Goal: Task Accomplishment & Management: Manage account settings

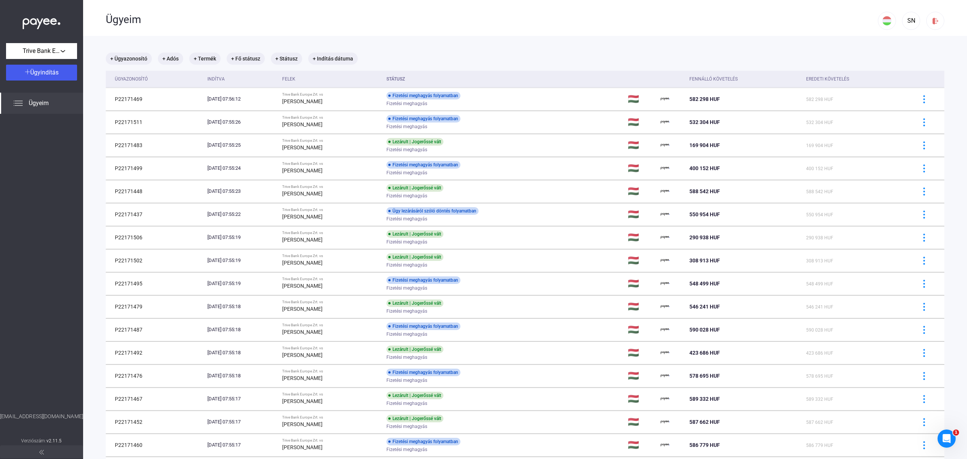
click at [40, 99] on span "Ügyeim" at bounding box center [39, 103] width 20 height 9
click at [905, 22] on div "SN" at bounding box center [911, 20] width 13 height 9
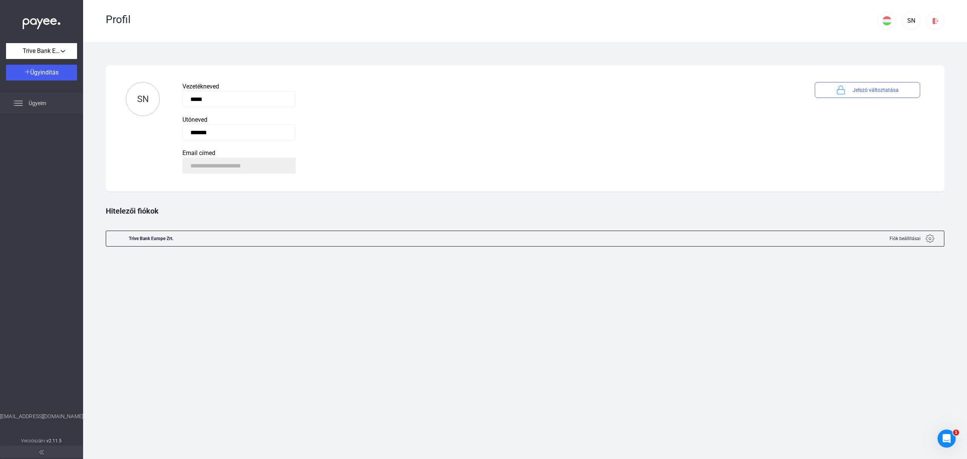
click at [25, 104] on div "Ügyeim" at bounding box center [41, 103] width 83 height 21
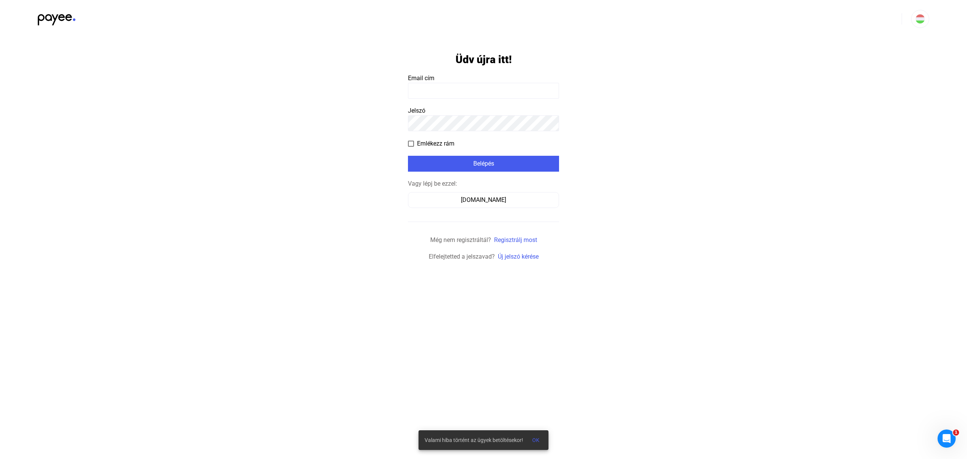
click at [461, 89] on input at bounding box center [483, 91] width 151 height 16
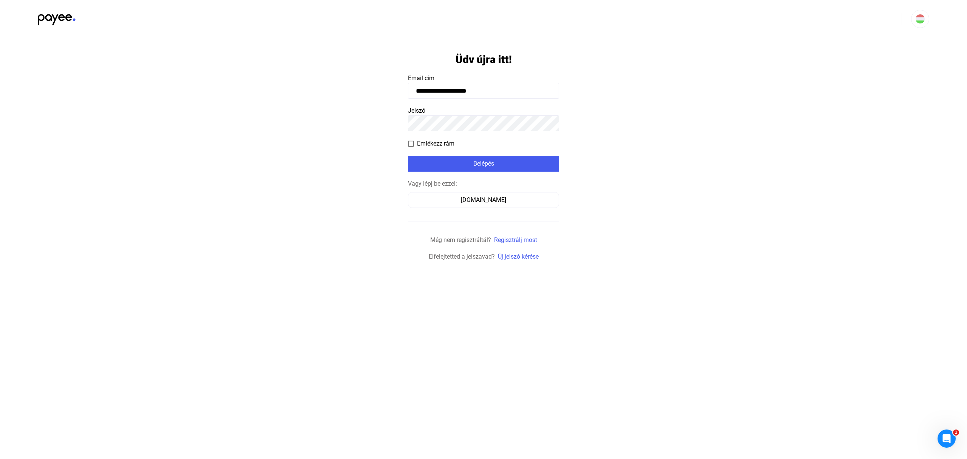
type input "**********"
click input "submit" at bounding box center [0, 0] width 0 height 0
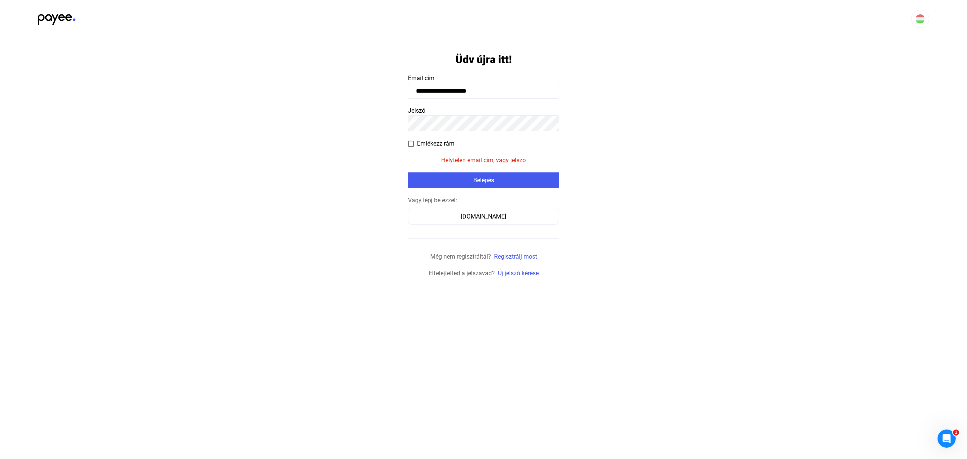
click at [379, 121] on app-form-template "**********" at bounding box center [483, 158] width 967 height 240
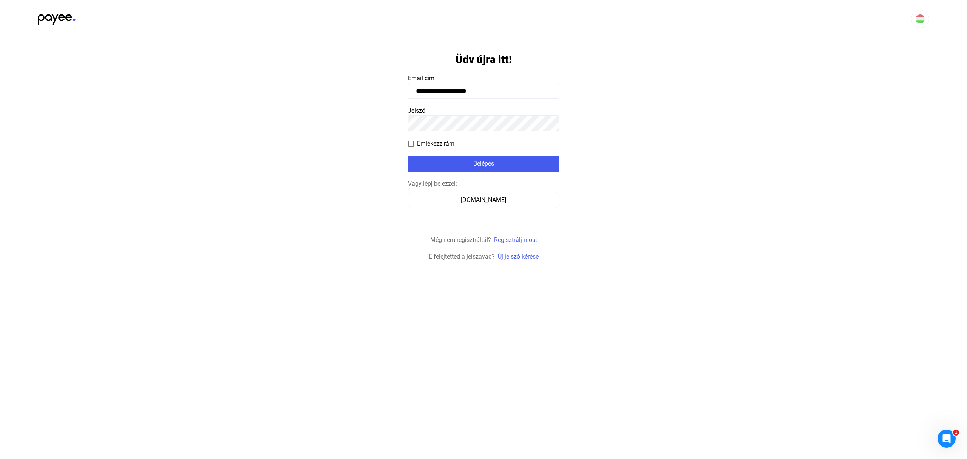
click input "submit" at bounding box center [0, 0] width 0 height 0
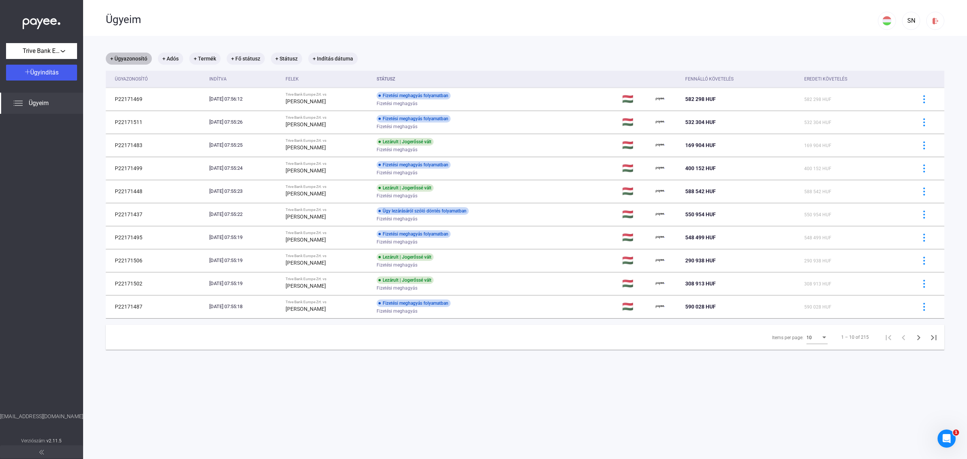
click at [133, 61] on mat-chip "+ Ügyazonosító" at bounding box center [129, 59] width 46 height 12
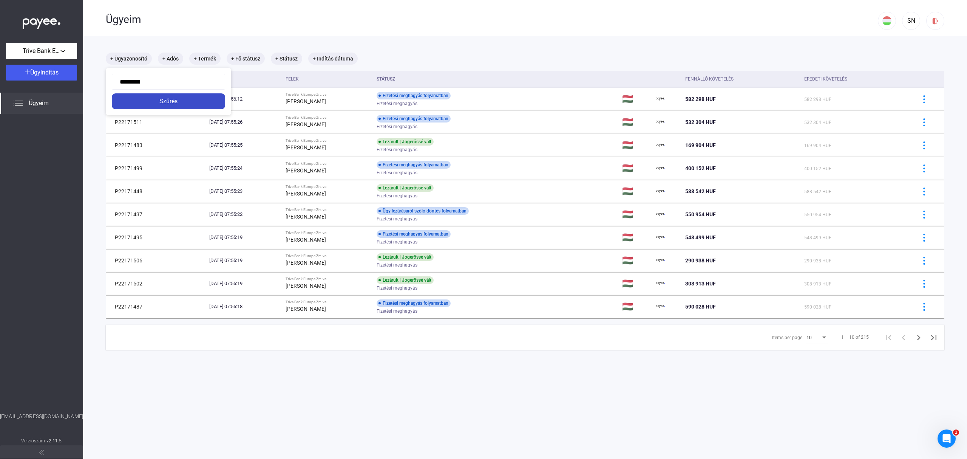
type input "*********"
click at [192, 102] on div "Szűrés" at bounding box center [168, 101] width 109 height 9
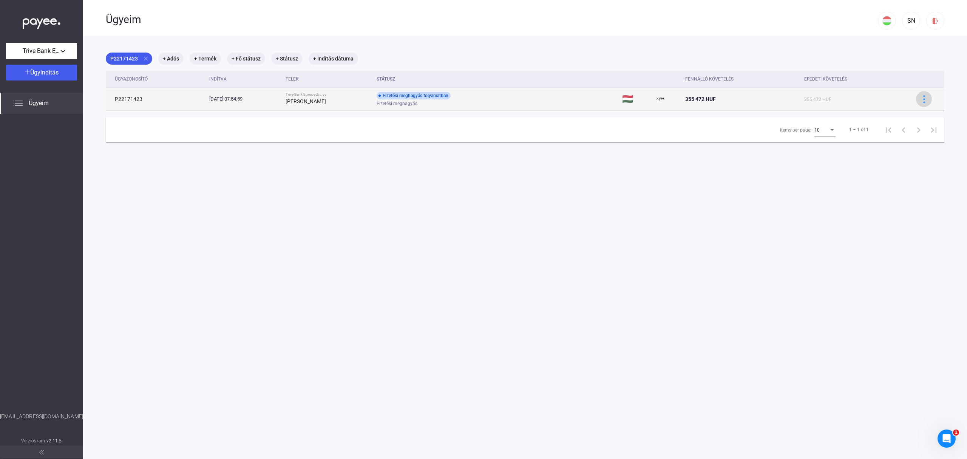
click at [920, 96] on img at bounding box center [924, 99] width 8 height 8
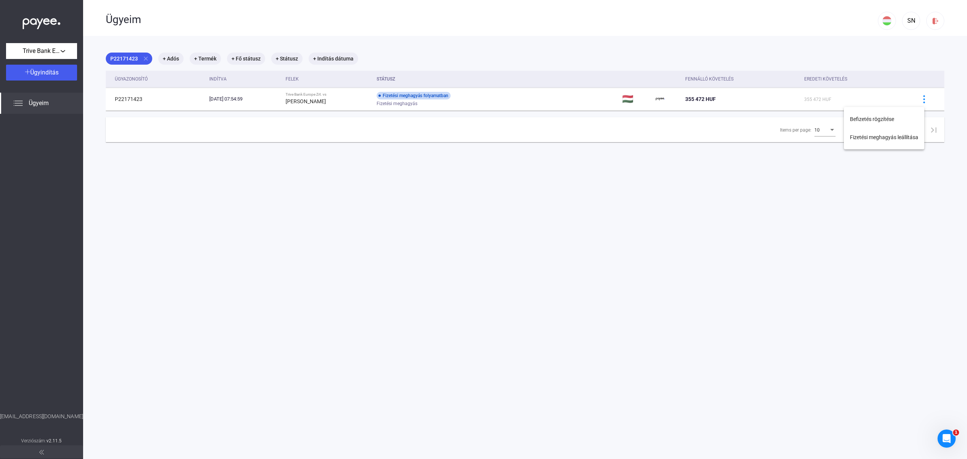
click at [674, 181] on div at bounding box center [483, 229] width 967 height 459
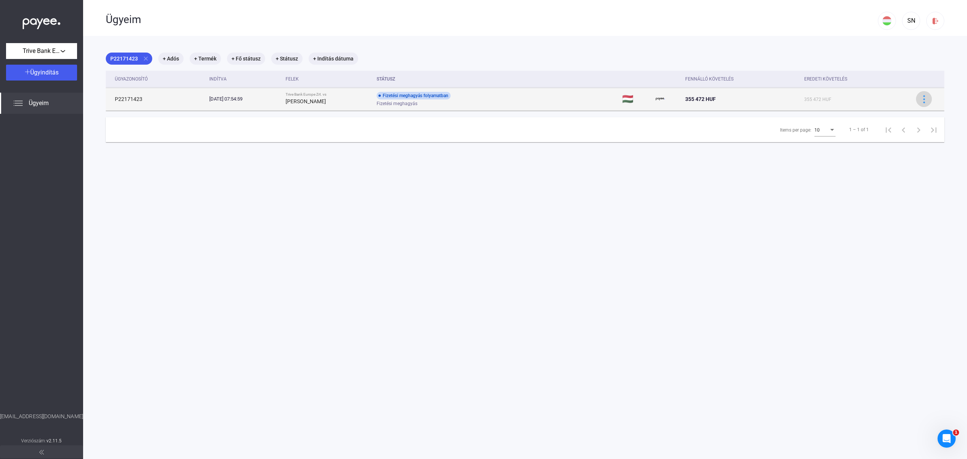
click at [920, 99] on img at bounding box center [924, 99] width 8 height 8
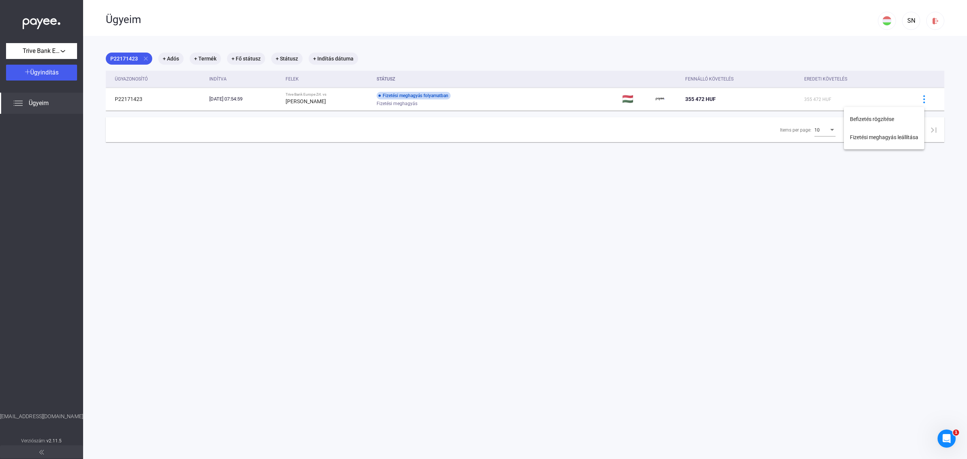
click at [714, 198] on div at bounding box center [483, 229] width 967 height 459
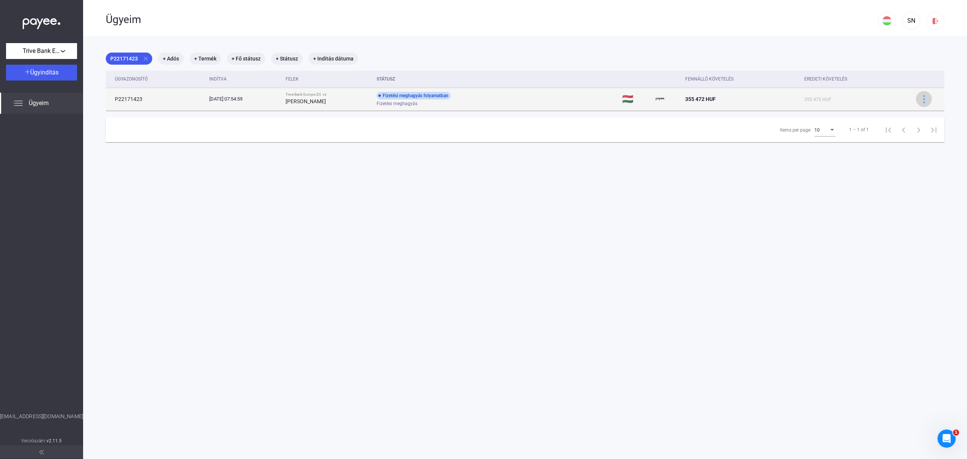
click at [920, 99] on img at bounding box center [924, 99] width 8 height 8
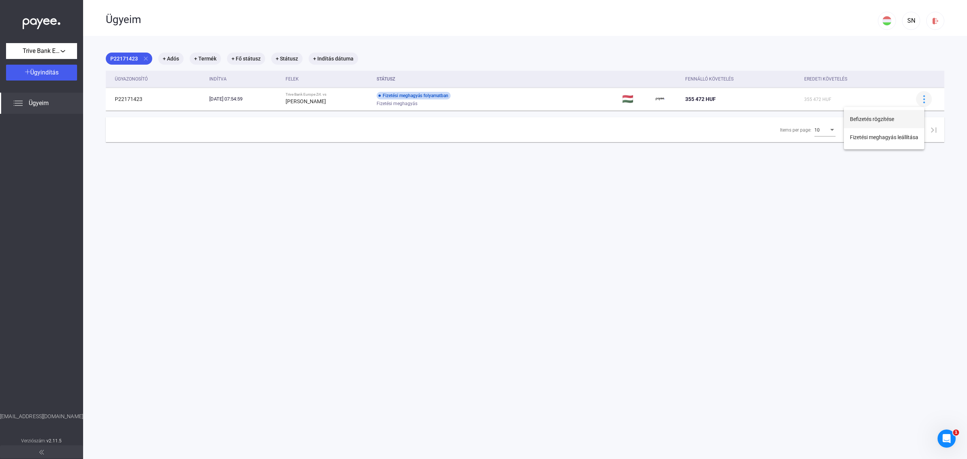
click at [872, 118] on button "Befizetés rögzítése" at bounding box center [884, 119] width 80 height 18
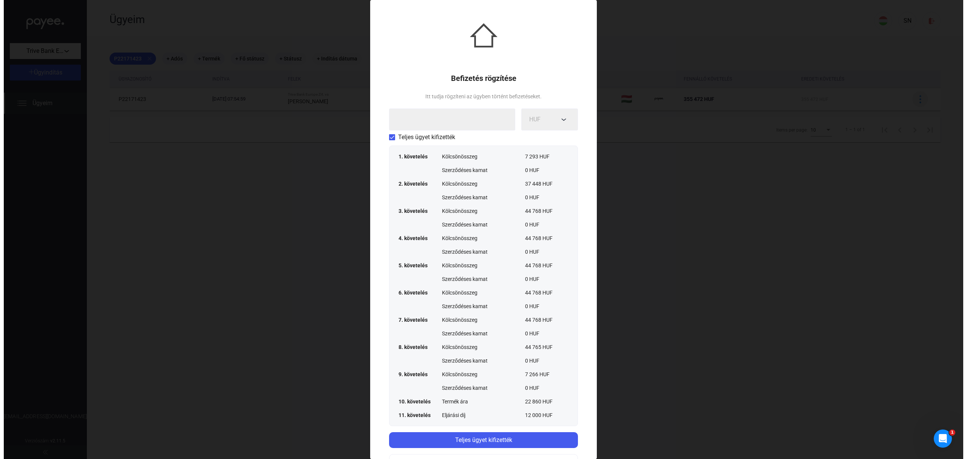
scroll to position [20, 0]
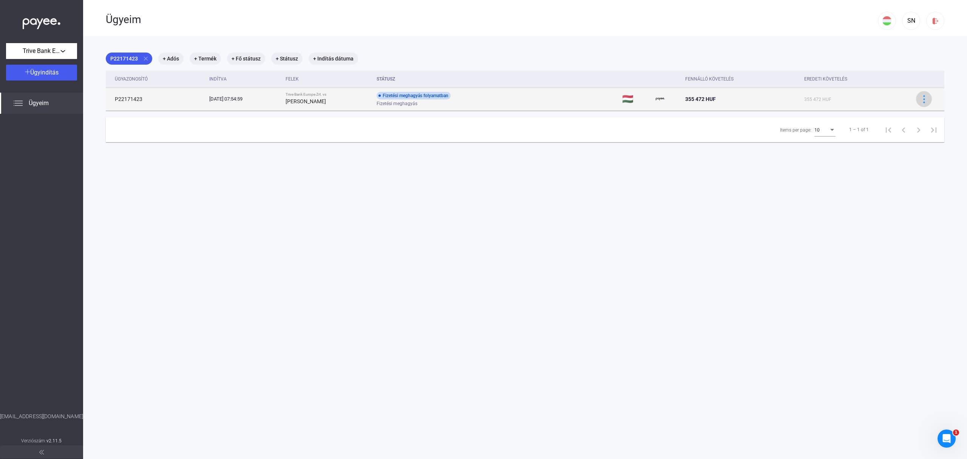
click at [918, 100] on div at bounding box center [923, 99] width 11 height 8
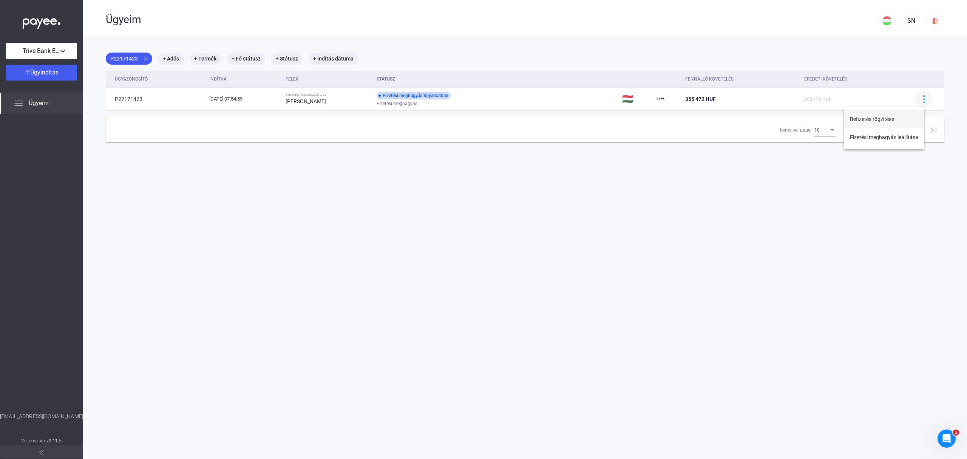
click at [876, 117] on button "Befizetés rögzítése" at bounding box center [884, 119] width 80 height 18
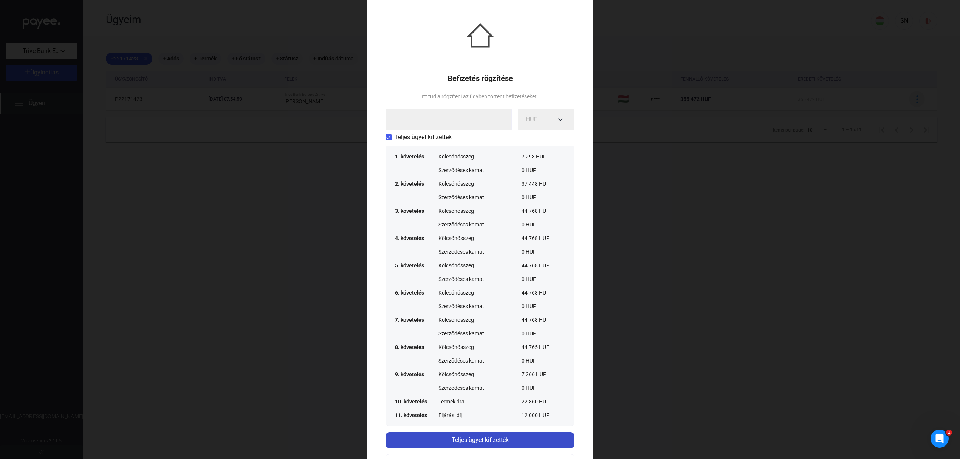
click at [497, 440] on div "Teljes ügyet kifizették" at bounding box center [480, 439] width 184 height 9
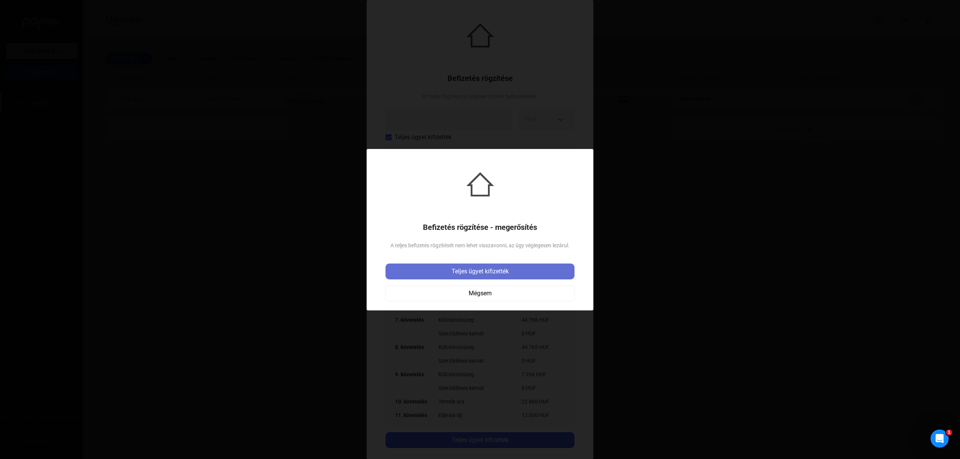
click at [496, 268] on div "Teljes ügyet kifizették" at bounding box center [480, 271] width 184 height 9
